Goal: Information Seeking & Learning: Learn about a topic

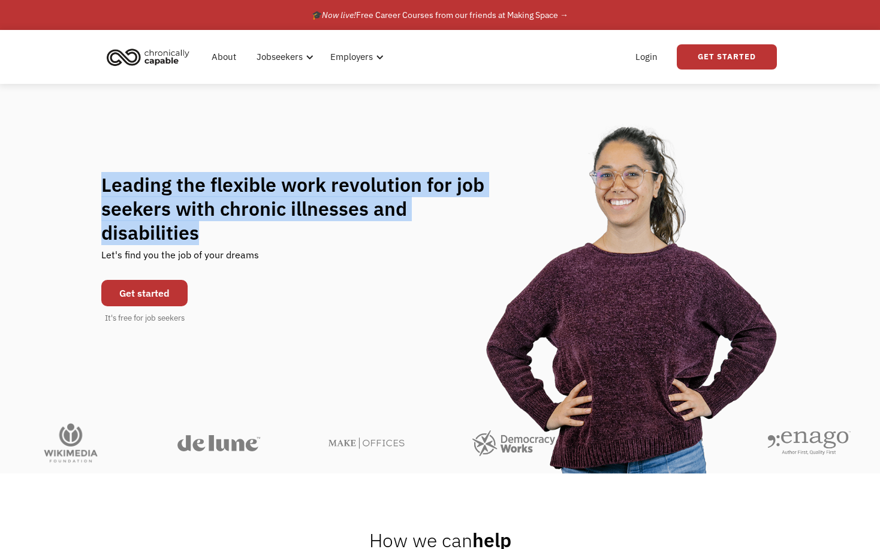
drag, startPoint x: 100, startPoint y: 198, endPoint x: 517, endPoint y: 222, distance: 417.4
click at [517, 222] on div "Leading the flexible work revolution for job seekers with chronic illnesses and…" at bounding box center [440, 249] width 702 height 152
click at [65, 205] on div "Leading the flexible work revolution for job seekers with chronic illnesses and…" at bounding box center [440, 249] width 880 height 152
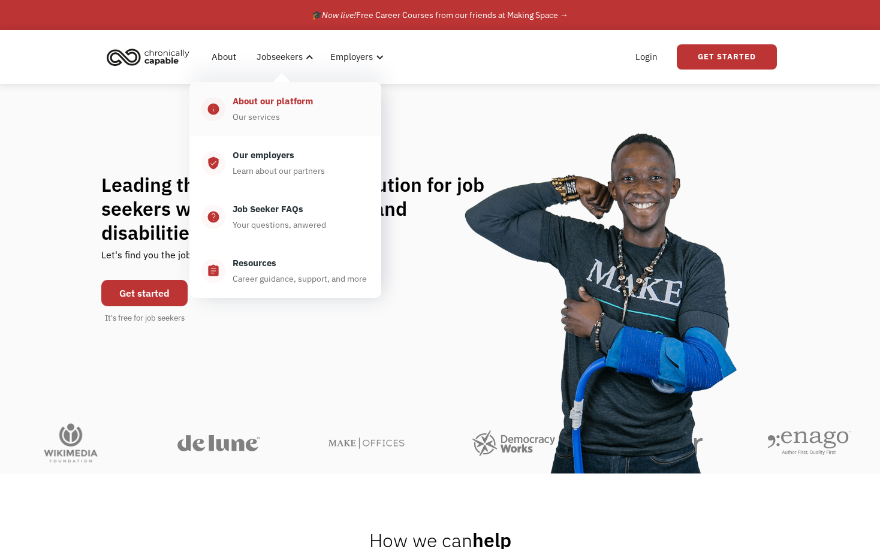
click at [296, 101] on div "About our platform" at bounding box center [273, 101] width 80 height 14
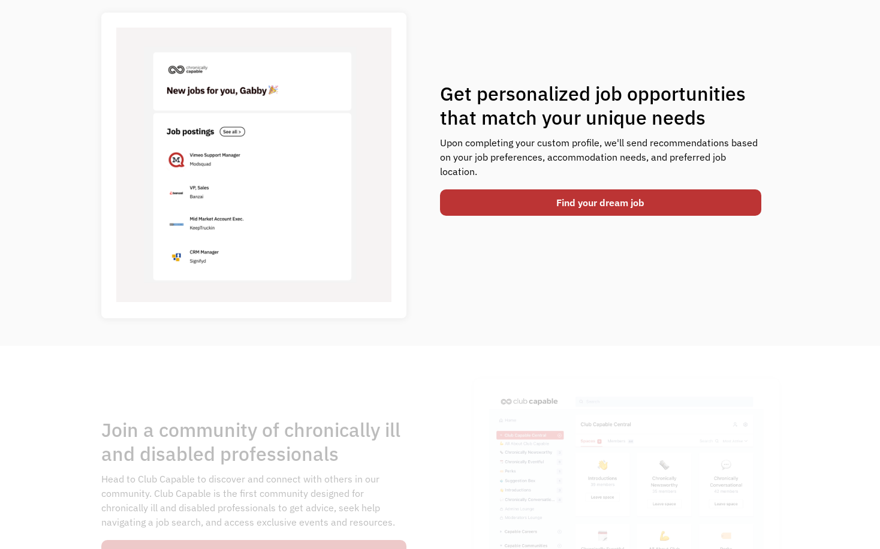
scroll to position [480, 0]
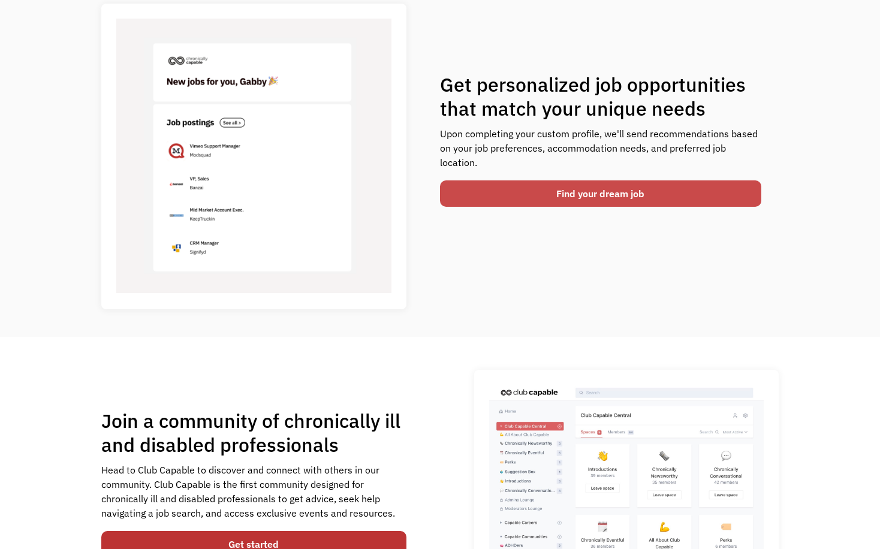
click at [525, 199] on link "Find your dream job" at bounding box center [600, 193] width 321 height 26
